Goal: Information Seeking & Learning: Understand process/instructions

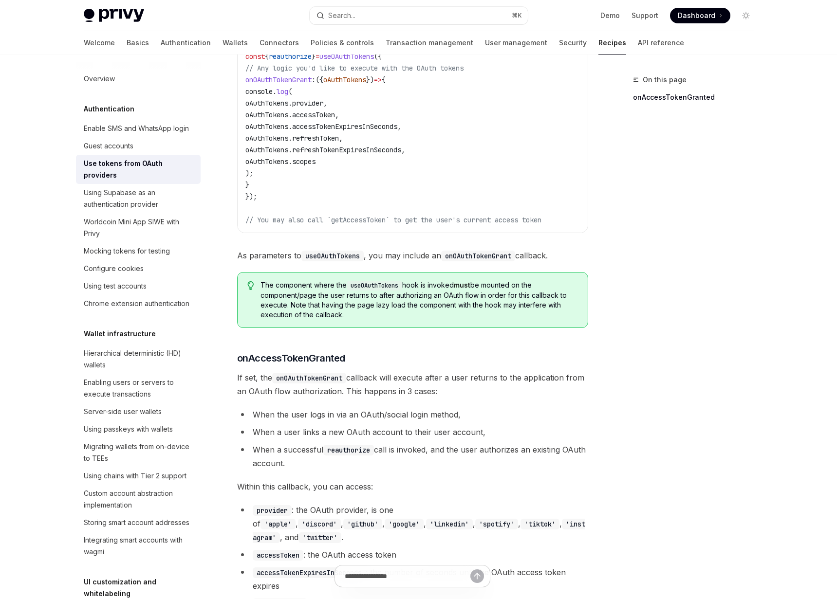
scroll to position [181, 0]
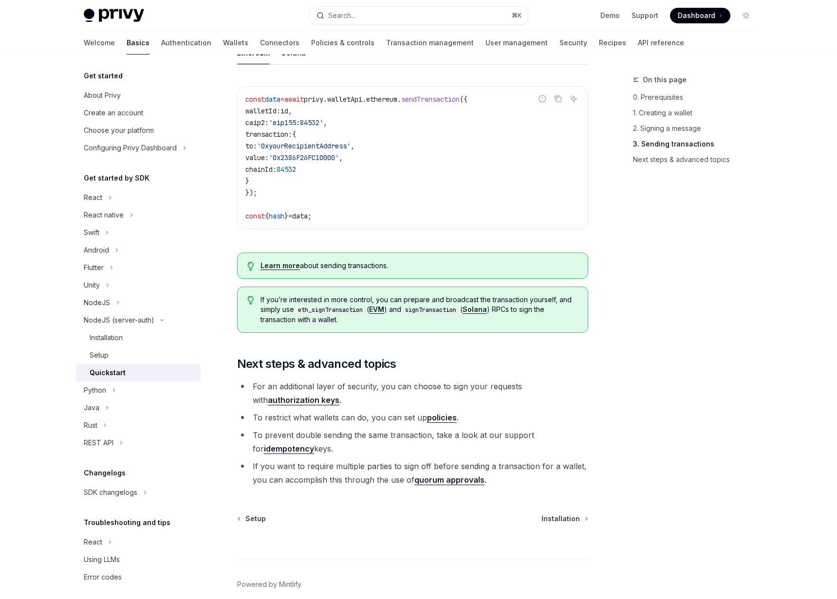
scroll to position [933, 0]
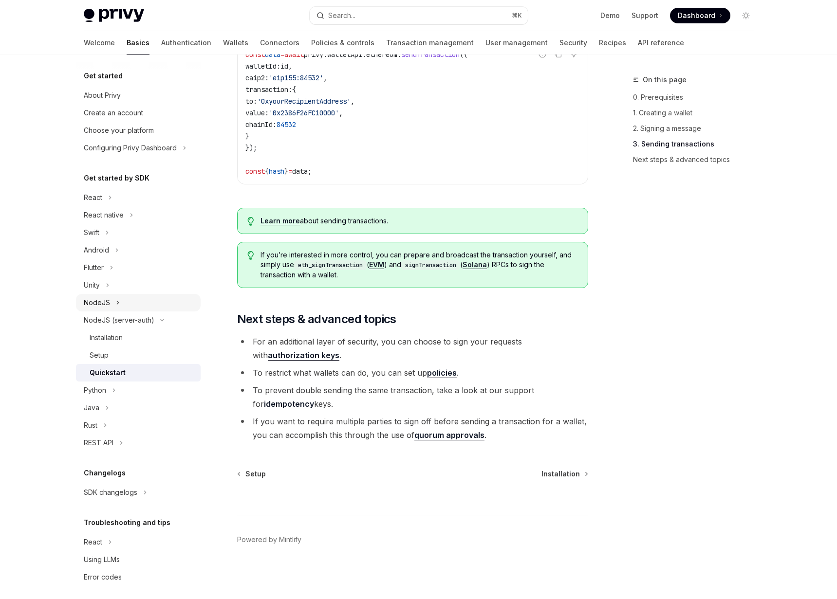
click at [104, 307] on div "NodeJS" at bounding box center [97, 303] width 26 height 12
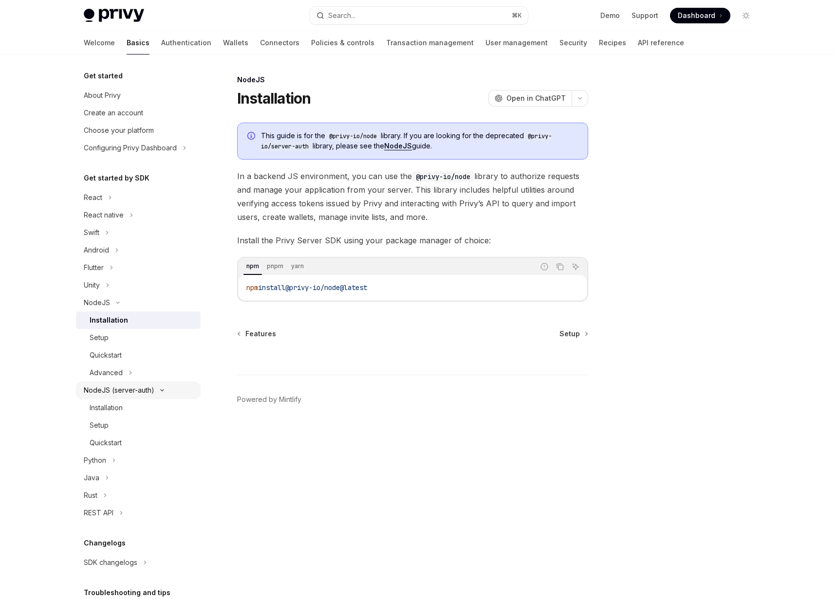
click at [118, 395] on div "NodeJS (server-auth)" at bounding box center [119, 391] width 71 height 12
click at [119, 396] on button "NodeJS (server-auth)" at bounding box center [138, 391] width 125 height 18
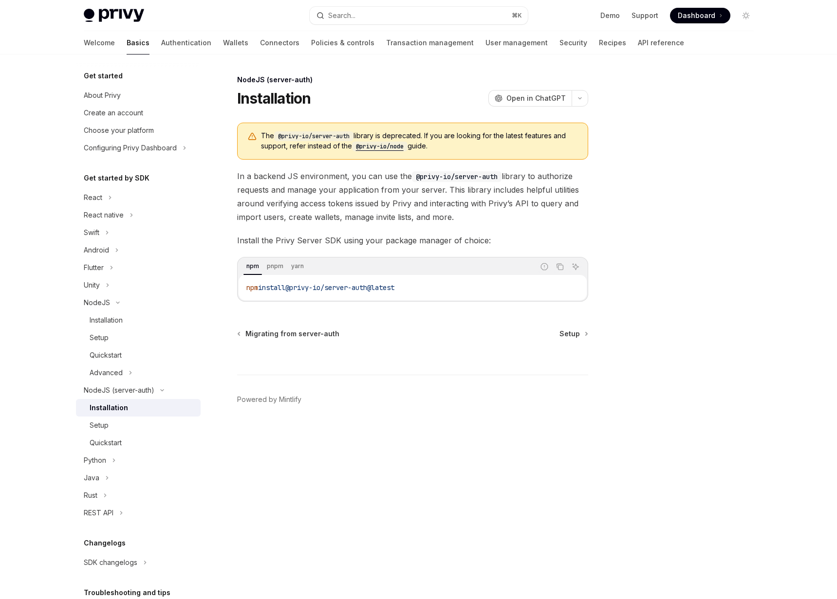
click at [116, 405] on div "Installation" at bounding box center [109, 408] width 38 height 12
click at [148, 423] on div "Setup" at bounding box center [142, 426] width 105 height 12
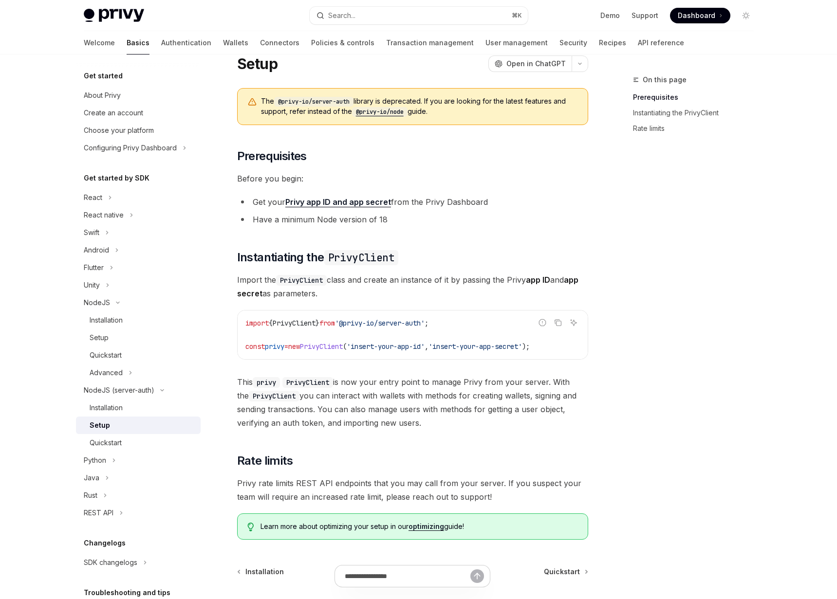
scroll to position [41, 0]
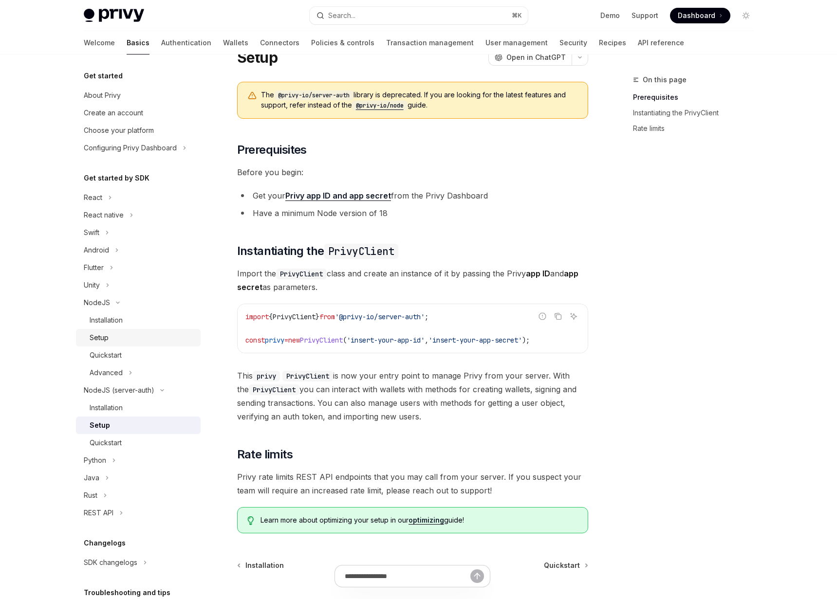
click at [170, 338] on div "Setup" at bounding box center [142, 338] width 105 height 12
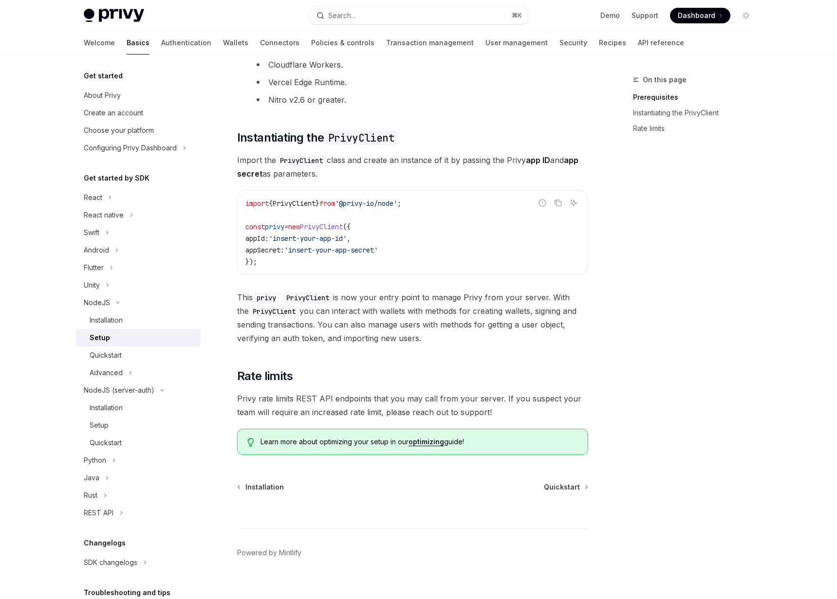
scroll to position [214, 0]
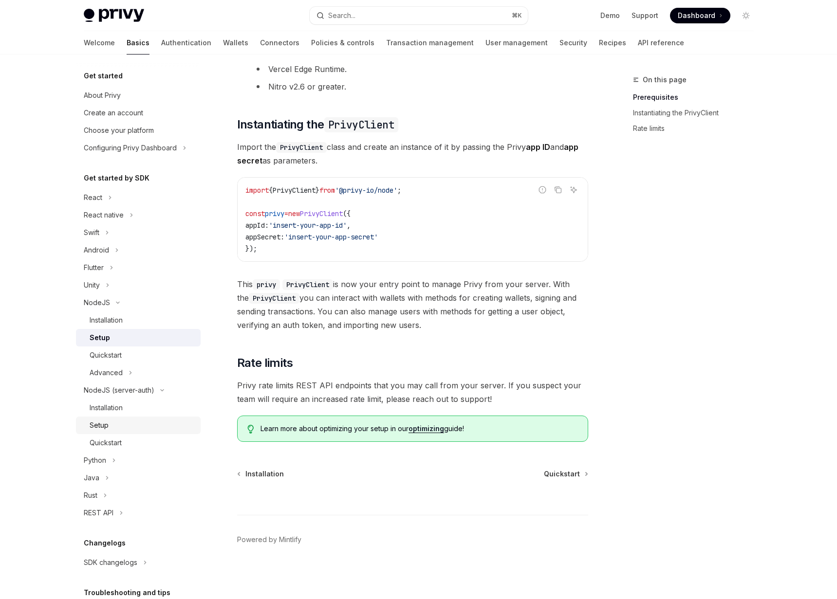
click at [139, 430] on div "Setup" at bounding box center [142, 426] width 105 height 12
type textarea "*"
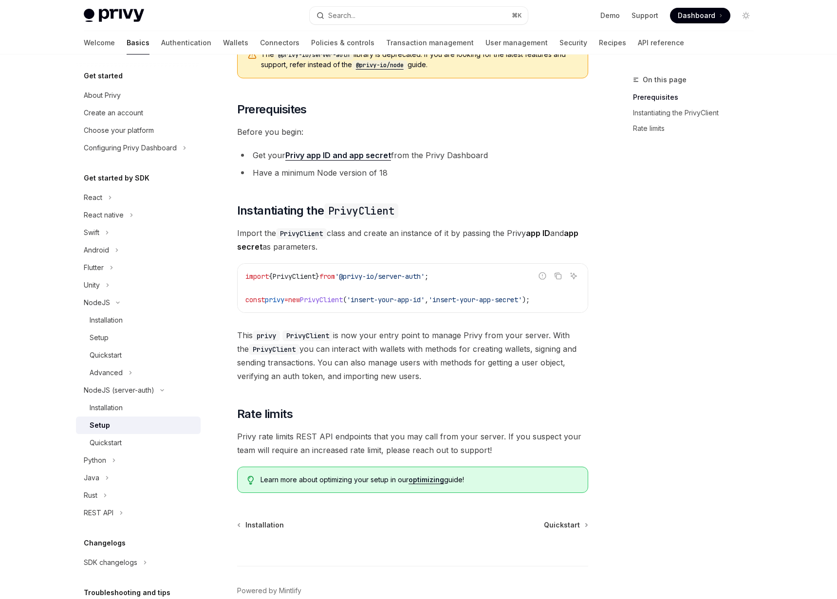
scroll to position [89, 0]
